Goal: Information Seeking & Learning: Learn about a topic

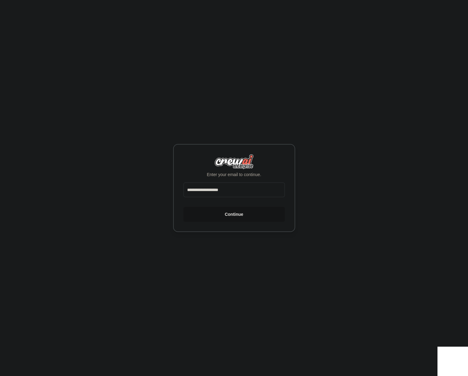
type input "**********"
click at [221, 214] on button "Continue" at bounding box center [234, 214] width 101 height 15
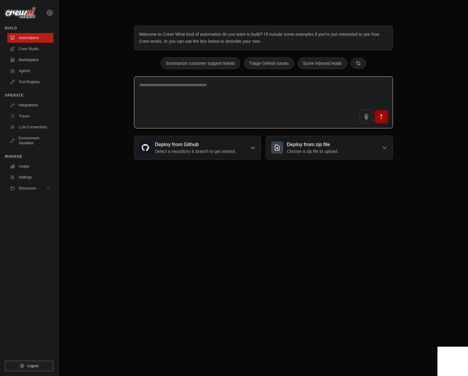
click at [218, 115] on textarea at bounding box center [263, 102] width 259 height 52
click at [219, 113] on textarea at bounding box center [263, 102] width 259 height 52
click at [35, 48] on link "Crew Studio" at bounding box center [31, 49] width 46 height 10
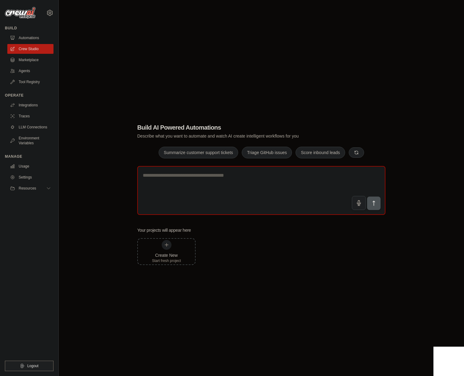
click at [211, 187] on textarea at bounding box center [261, 190] width 248 height 49
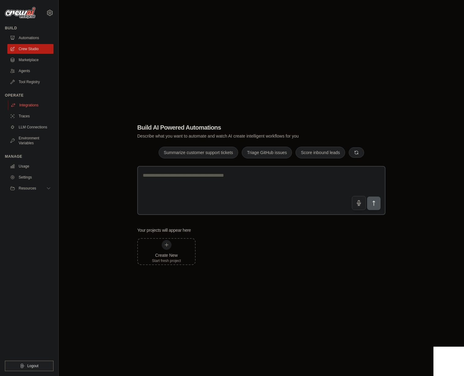
click at [24, 100] on link "Integrations" at bounding box center [31, 105] width 46 height 10
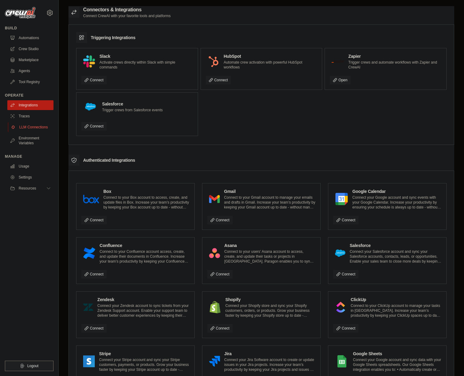
click at [35, 126] on link "LLM Connections" at bounding box center [31, 127] width 46 height 10
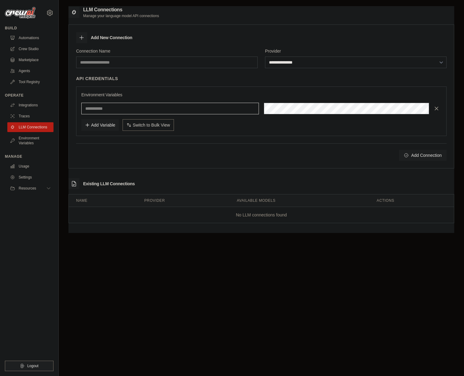
click at [147, 110] on input "text" at bounding box center [169, 109] width 177 height 12
click at [249, 129] on div "Add Variable Switch to Bulk View Switch to Table View" at bounding box center [261, 125] width 360 height 12
click at [280, 63] on select "**********" at bounding box center [355, 62] width 181 height 12
select select "******"
click at [265, 56] on select "**********" at bounding box center [355, 62] width 181 height 12
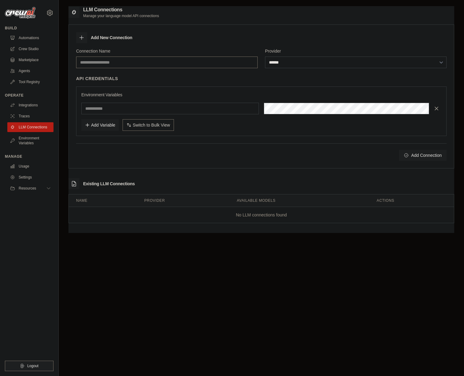
click at [166, 64] on input "Connection Name" at bounding box center [166, 62] width 181 height 12
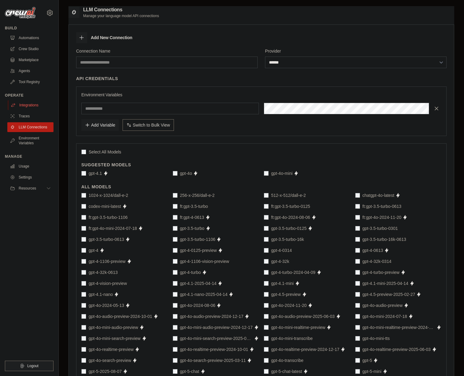
click at [35, 104] on link "Integrations" at bounding box center [31, 105] width 46 height 10
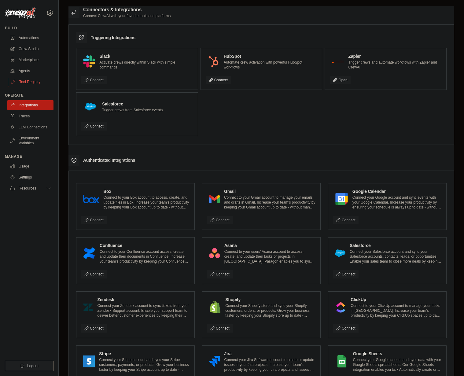
click at [16, 79] on link "Tool Registry" at bounding box center [31, 82] width 46 height 10
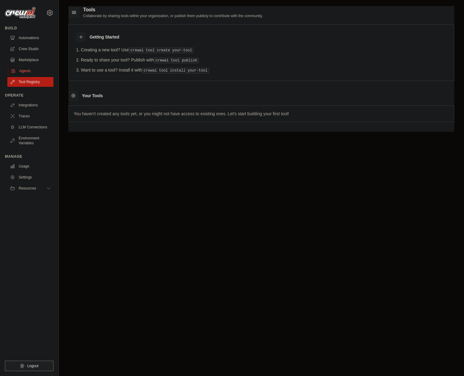
click at [22, 72] on link "Agents" at bounding box center [31, 71] width 46 height 10
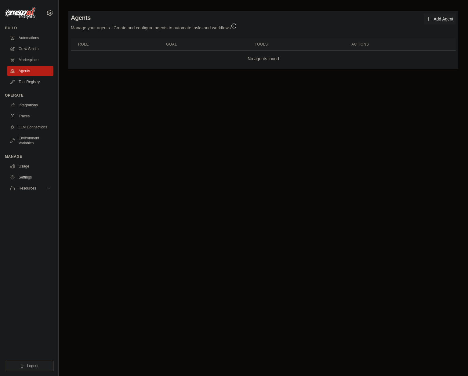
click at [237, 27] on icon "button" at bounding box center [234, 26] width 6 height 6
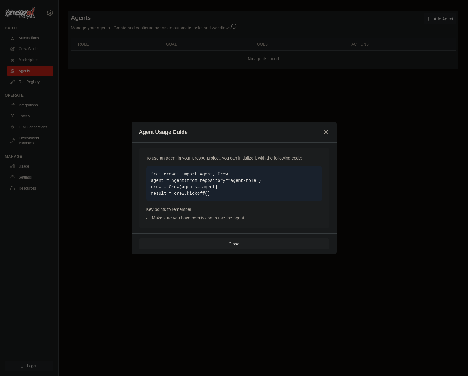
click at [159, 113] on div "Agent Usage Guide To use an agent in your CrewAI project, you can initialize it…" at bounding box center [234, 188] width 468 height 376
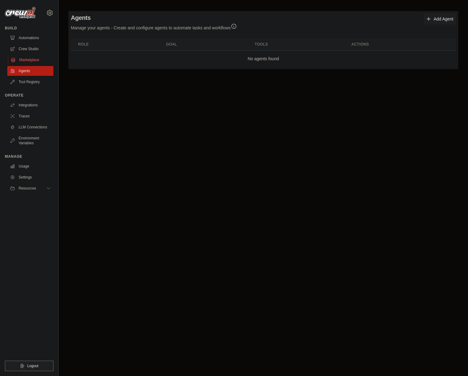
click at [16, 57] on link "Marketplace" at bounding box center [31, 60] width 46 height 10
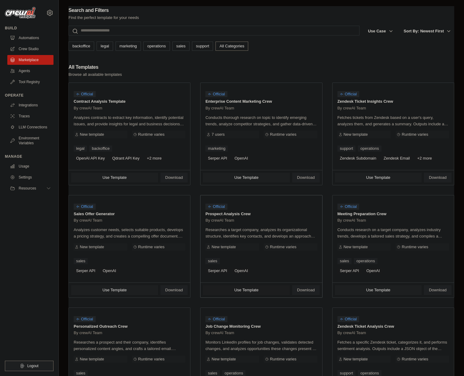
click at [248, 290] on span "Use Template" at bounding box center [246, 289] width 24 height 5
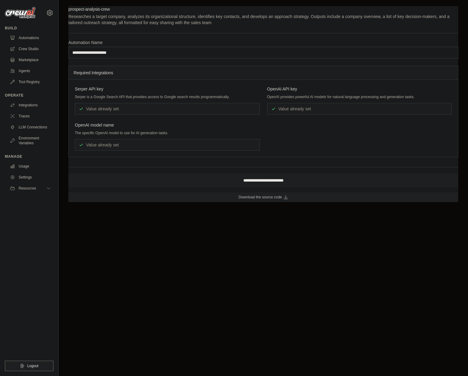
click at [124, 143] on div "Value already set" at bounding box center [167, 145] width 185 height 12
click at [119, 105] on div "Value already set" at bounding box center [167, 109] width 185 height 12
click at [296, 105] on div "Value already set" at bounding box center [359, 109] width 185 height 12
click at [211, 199] on link "Download the source code" at bounding box center [263, 197] width 390 height 10
click at [128, 53] on input "**********" at bounding box center [263, 53] width 390 height 12
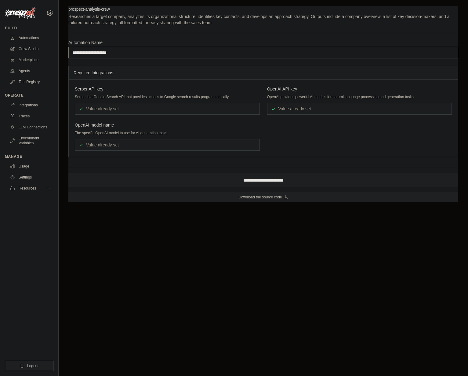
drag, startPoint x: 121, startPoint y: 54, endPoint x: 106, endPoint y: 52, distance: 14.9
click at [121, 54] on input "**********" at bounding box center [263, 53] width 390 height 12
click at [25, 50] on link "Crew Studio" at bounding box center [31, 49] width 46 height 10
click at [26, 64] on link "Marketplace" at bounding box center [31, 60] width 46 height 10
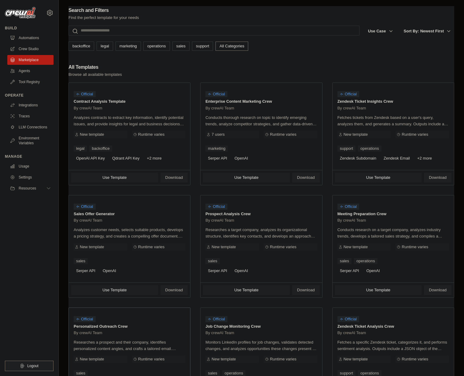
scroll to position [190, 0]
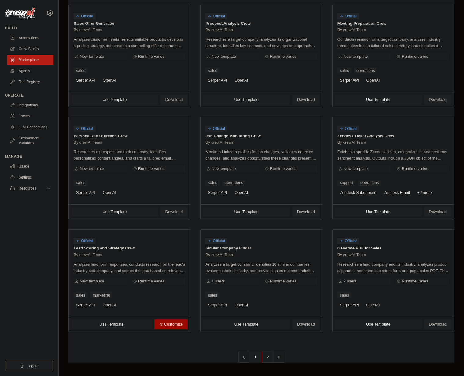
click at [264, 357] on link "2" at bounding box center [267, 356] width 12 height 11
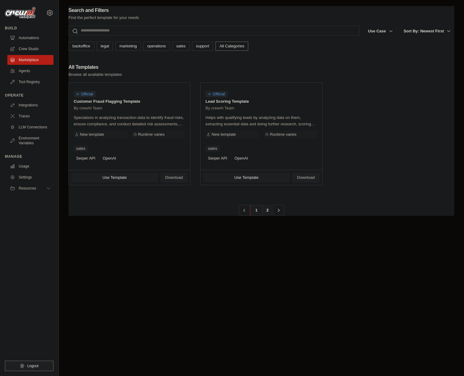
click at [254, 209] on link "1" at bounding box center [256, 210] width 12 height 11
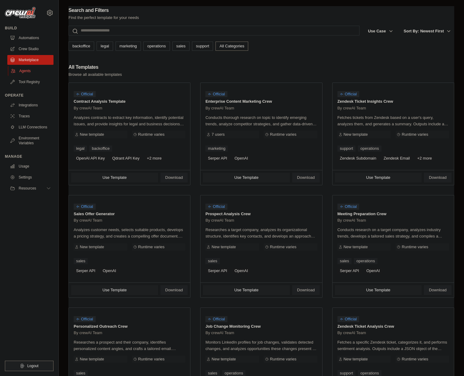
click at [17, 66] on link "Agents" at bounding box center [31, 71] width 46 height 10
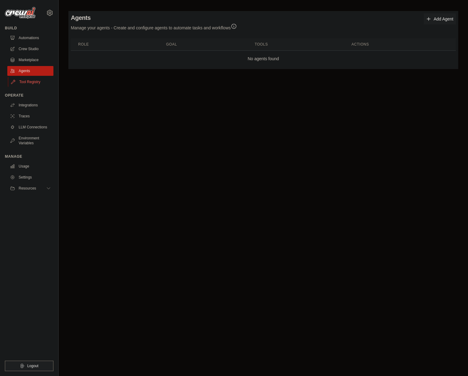
click at [23, 85] on link "Tool Registry" at bounding box center [31, 82] width 46 height 10
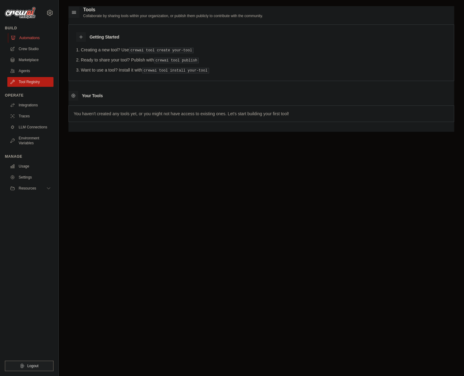
click at [32, 39] on link "Automations" at bounding box center [31, 38] width 46 height 10
